Goal: Register for event/course

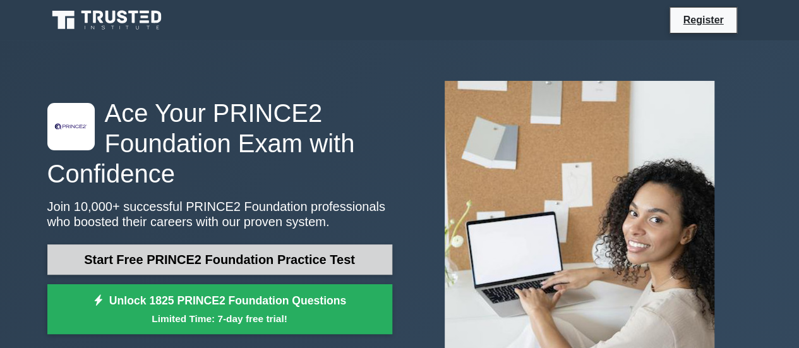
click at [91, 265] on link "Start Free PRINCE2 Foundation Practice Test" at bounding box center [219, 259] width 345 height 30
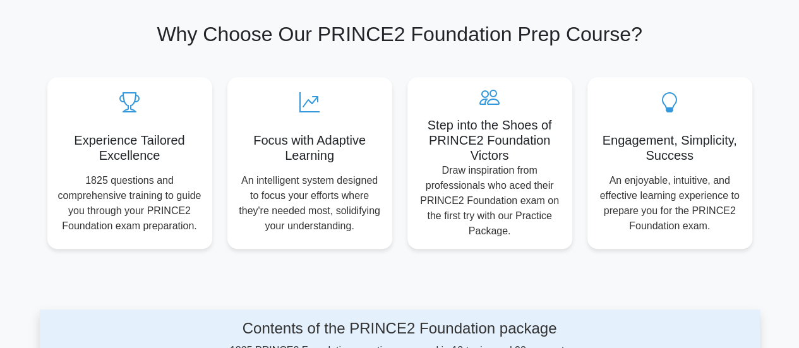
scroll to position [407, 0]
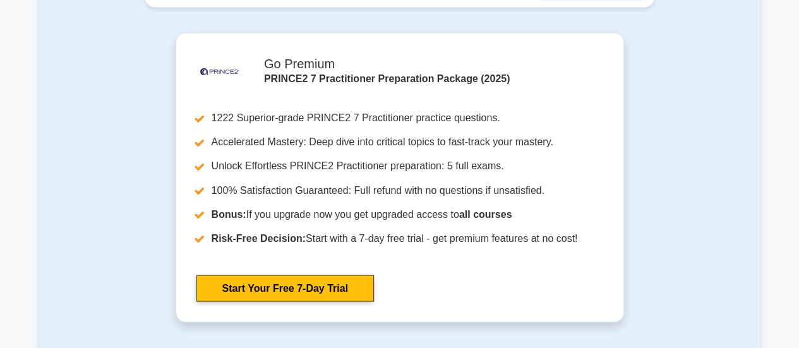
scroll to position [1018, 0]
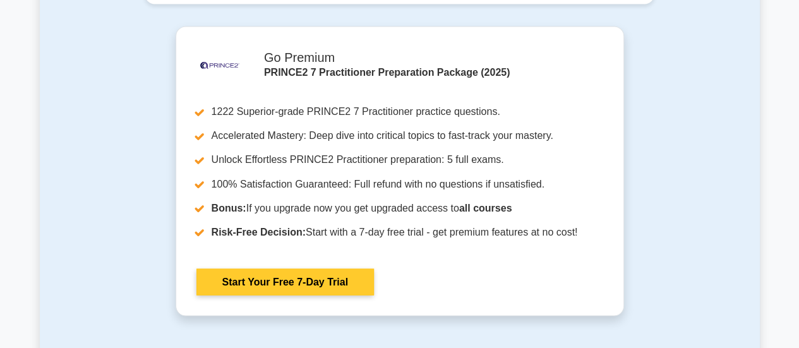
click at [304, 272] on link "Start Your Free 7-Day Trial" at bounding box center [284, 281] width 177 height 27
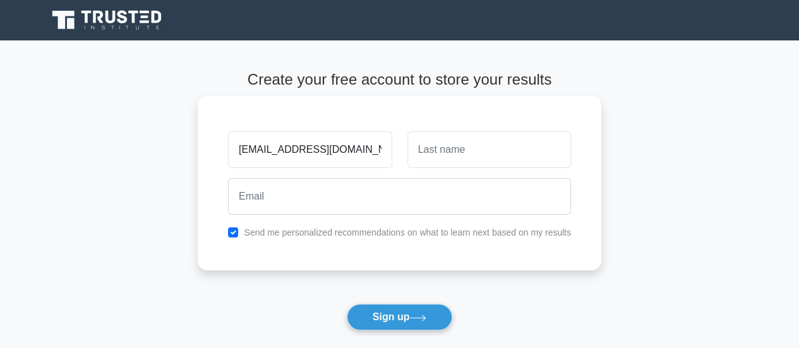
scroll to position [0, 6]
type input "fareeharashid7861@outlook.com"
click at [471, 145] on input "text" at bounding box center [489, 149] width 164 height 37
click at [318, 150] on input "fareeharashid7861@outlook.com" at bounding box center [310, 149] width 164 height 37
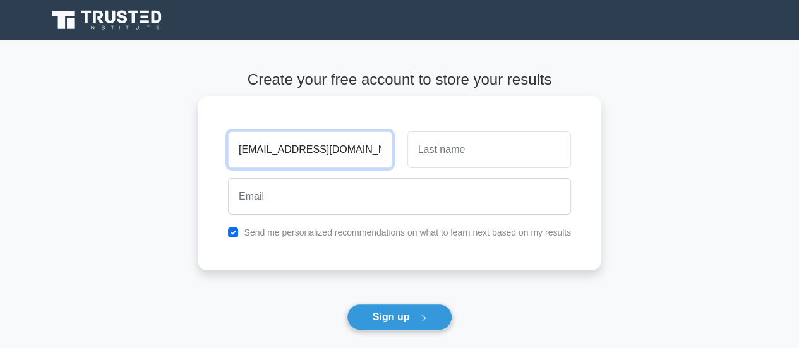
click at [318, 150] on input "fareeharashid7861@outlook.com" at bounding box center [310, 149] width 164 height 37
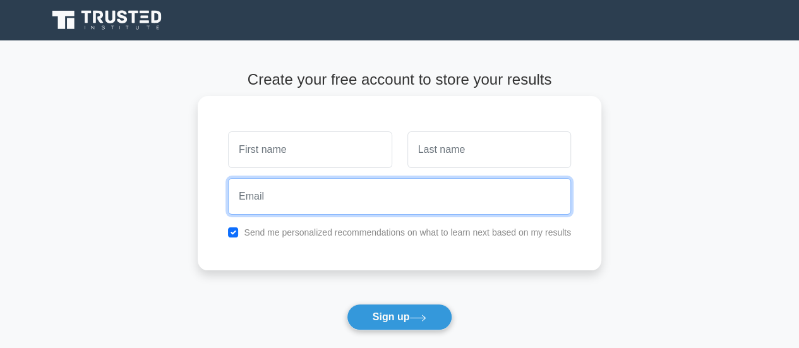
click at [299, 195] on input "email" at bounding box center [399, 196] width 343 height 37
paste input "fareeharashid7861@outlook.com"
type input "fareeharashid7861@outlook.com"
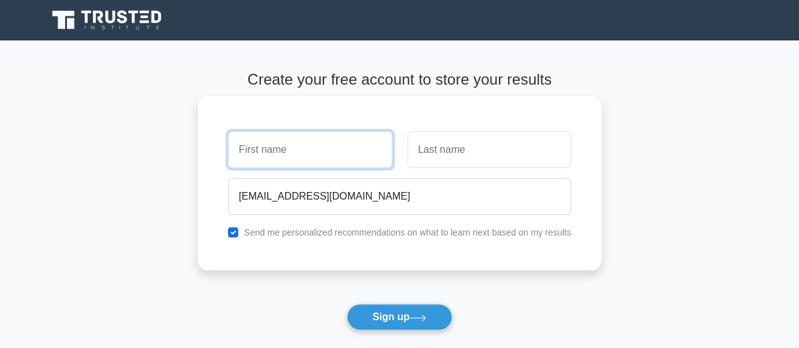
click at [303, 164] on input "text" at bounding box center [310, 149] width 164 height 37
type input "F"
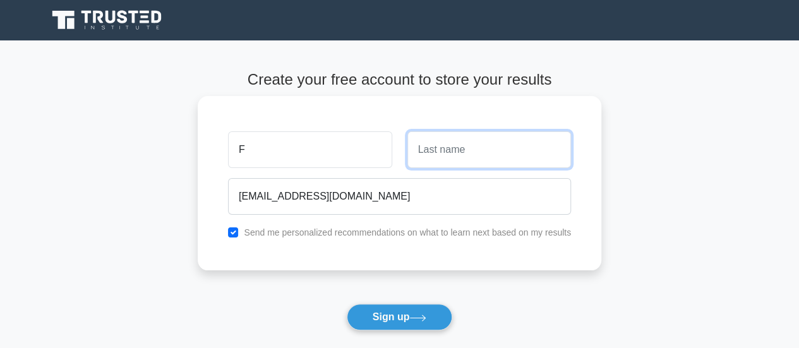
click at [448, 147] on input "text" at bounding box center [489, 149] width 164 height 37
type input "Rashid"
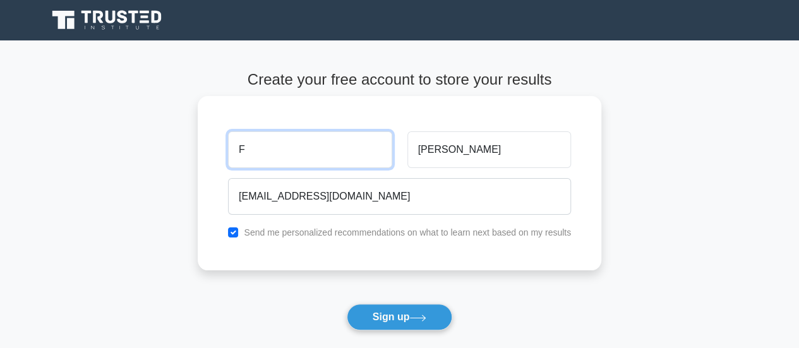
click at [316, 153] on input "F" at bounding box center [310, 149] width 164 height 37
type input "Fran"
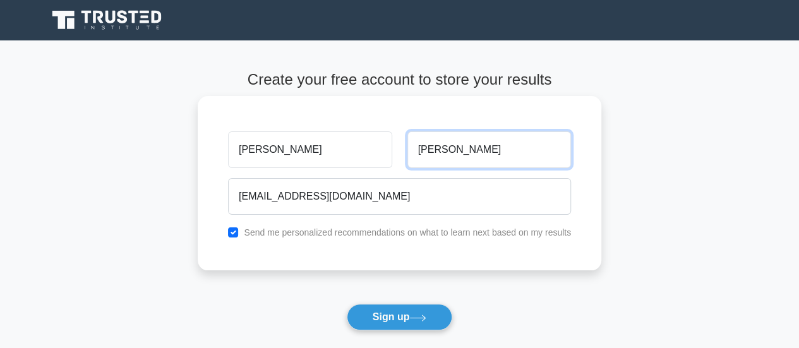
click at [455, 155] on input "Rashid" at bounding box center [489, 149] width 164 height 37
type input "Ras"
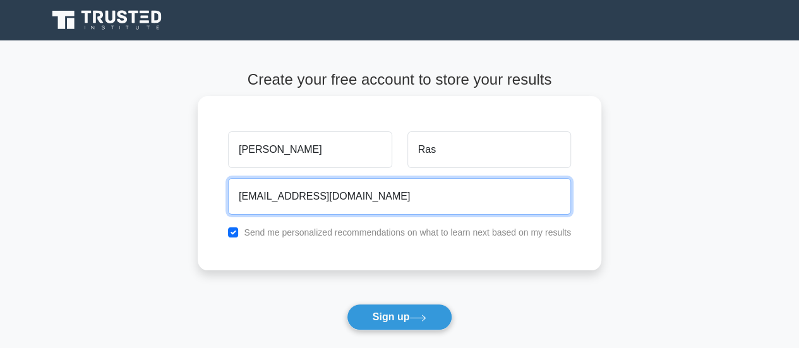
click at [366, 194] on input "fareeharashid7861@outlook.com" at bounding box center [399, 196] width 343 height 37
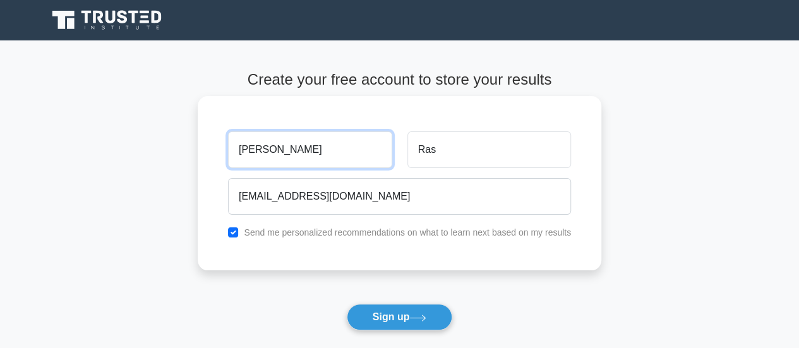
click at [313, 153] on input "Fran" at bounding box center [310, 149] width 164 height 37
type input "Fareeha"
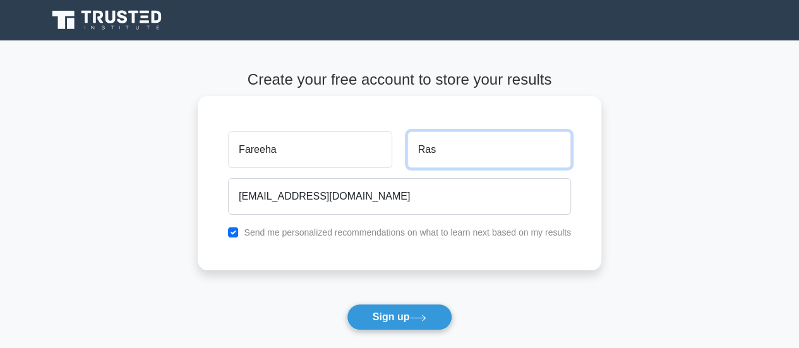
click at [437, 153] on input "Ras" at bounding box center [489, 149] width 164 height 37
type input "Rashid"
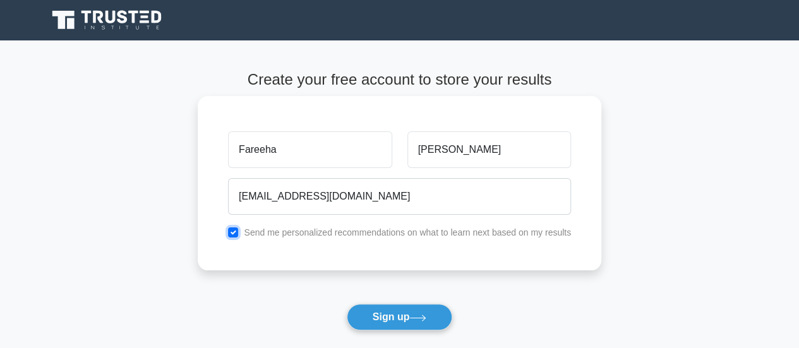
click at [235, 232] on input "checkbox" at bounding box center [233, 232] width 10 height 10
checkbox input "false"
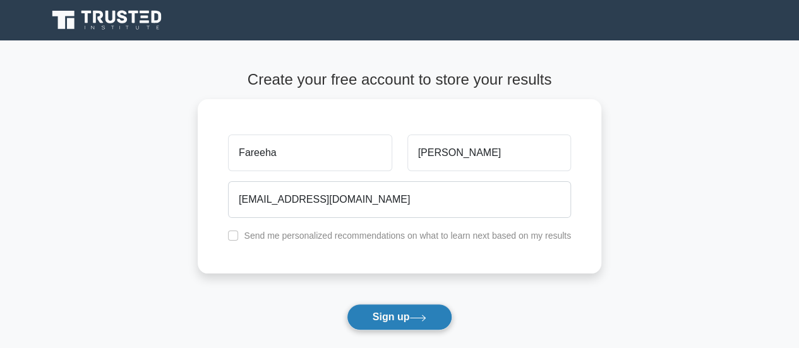
click at [418, 323] on button "Sign up" at bounding box center [400, 317] width 106 height 27
